Goal: Transaction & Acquisition: Purchase product/service

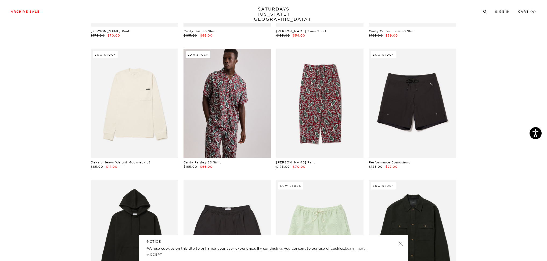
scroll to position [269, 0]
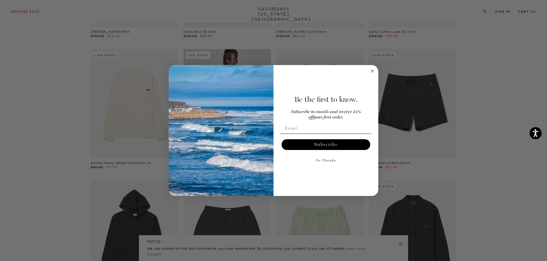
click at [371, 73] on circle "Close dialog" at bounding box center [372, 71] width 6 height 6
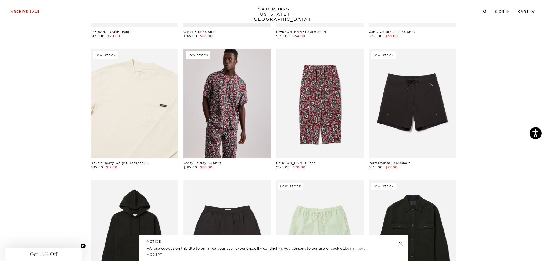
click at [135, 123] on link at bounding box center [134, 103] width 87 height 109
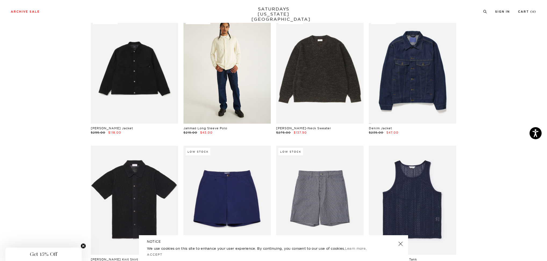
scroll to position [1342, 0]
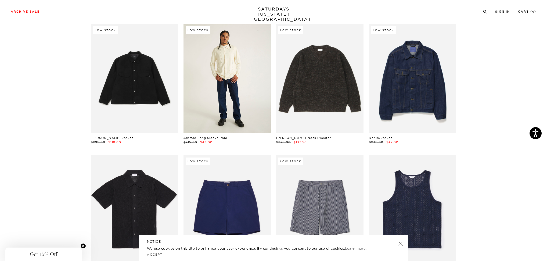
click at [218, 99] on link at bounding box center [226, 78] width 87 height 109
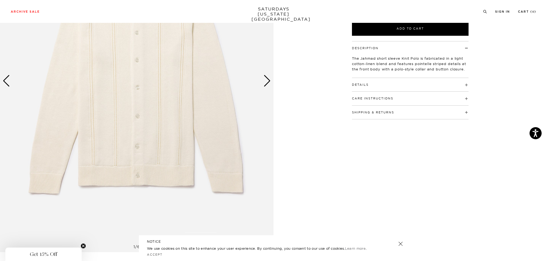
scroll to position [81, 0]
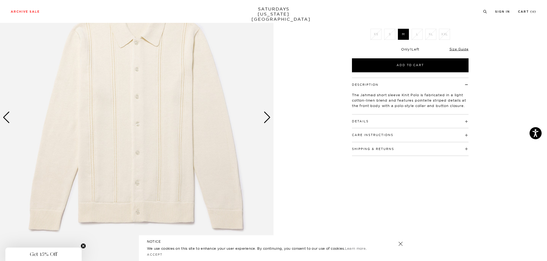
click at [264, 117] on div "Next slide" at bounding box center [266, 117] width 7 height 12
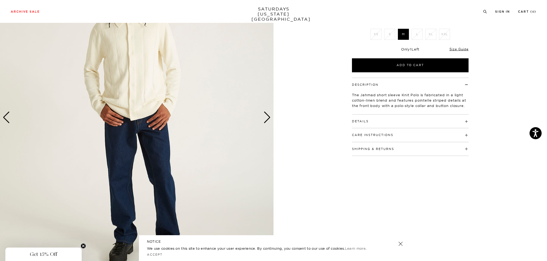
click at [267, 115] on div "Next slide" at bounding box center [266, 117] width 7 height 12
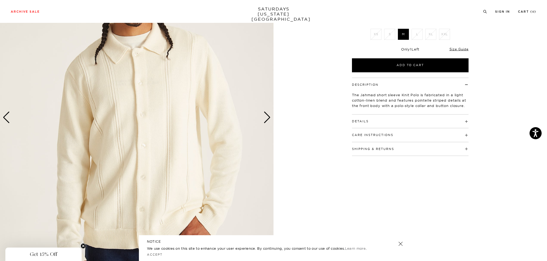
click at [267, 115] on div "Next slide" at bounding box center [266, 117] width 7 height 12
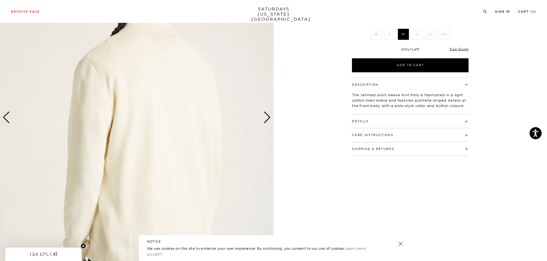
click at [267, 115] on div "Next slide" at bounding box center [266, 117] width 7 height 12
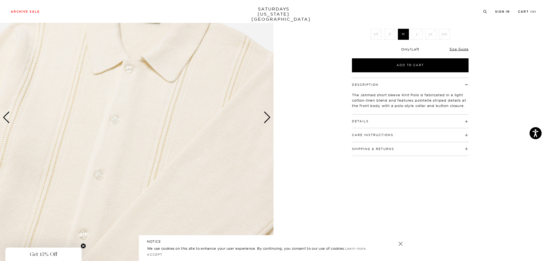
click at [267, 115] on div "Next slide" at bounding box center [266, 117] width 7 height 12
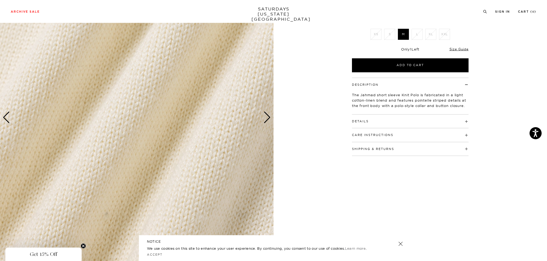
click at [267, 115] on div "Next slide" at bounding box center [266, 117] width 7 height 12
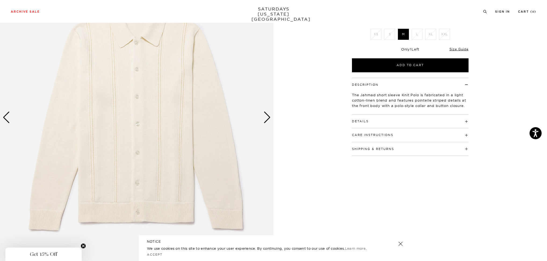
click at [267, 115] on div "Next slide" at bounding box center [266, 117] width 7 height 12
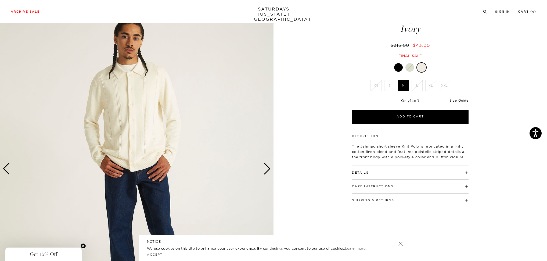
scroll to position [27, 0]
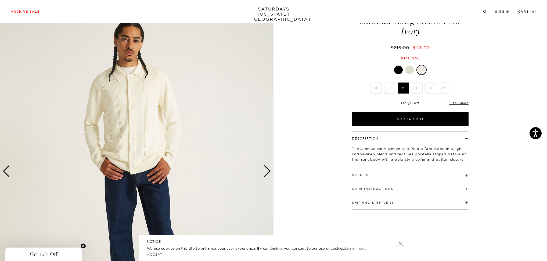
click at [265, 169] on div "Next slide" at bounding box center [266, 171] width 7 height 12
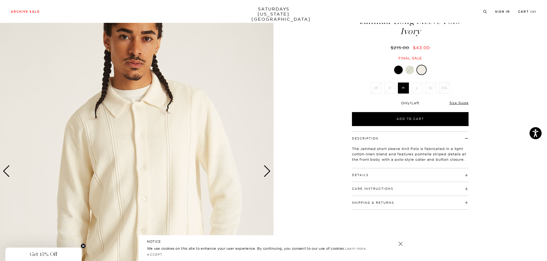
click at [265, 169] on div "Next slide" at bounding box center [266, 171] width 7 height 12
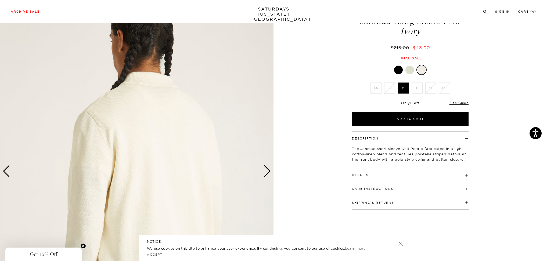
click at [265, 169] on div "Next slide" at bounding box center [266, 171] width 7 height 12
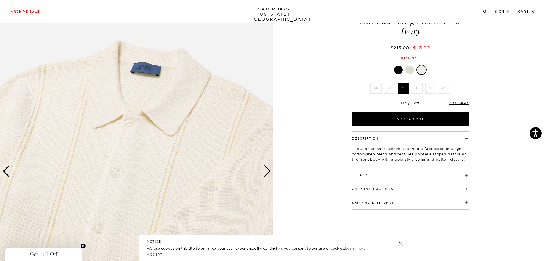
click at [265, 169] on div "Next slide" at bounding box center [266, 171] width 7 height 12
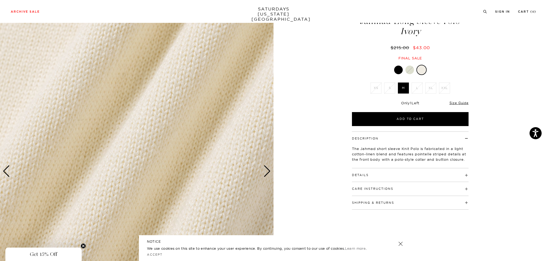
click at [265, 169] on div "Next slide" at bounding box center [266, 171] width 7 height 12
